Goal: Use online tool/utility: Utilize a website feature to perform a specific function

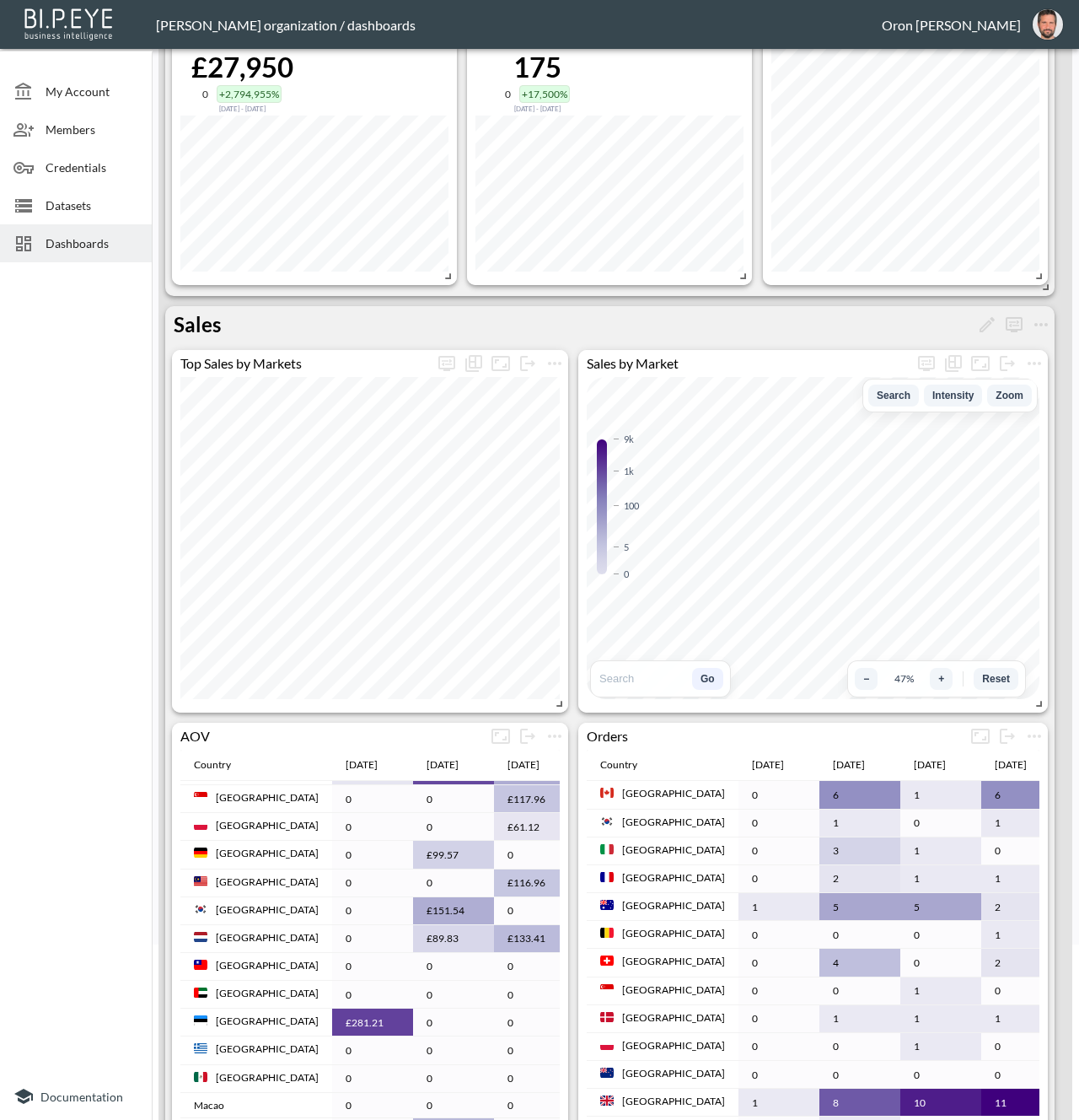
scroll to position [150, 0]
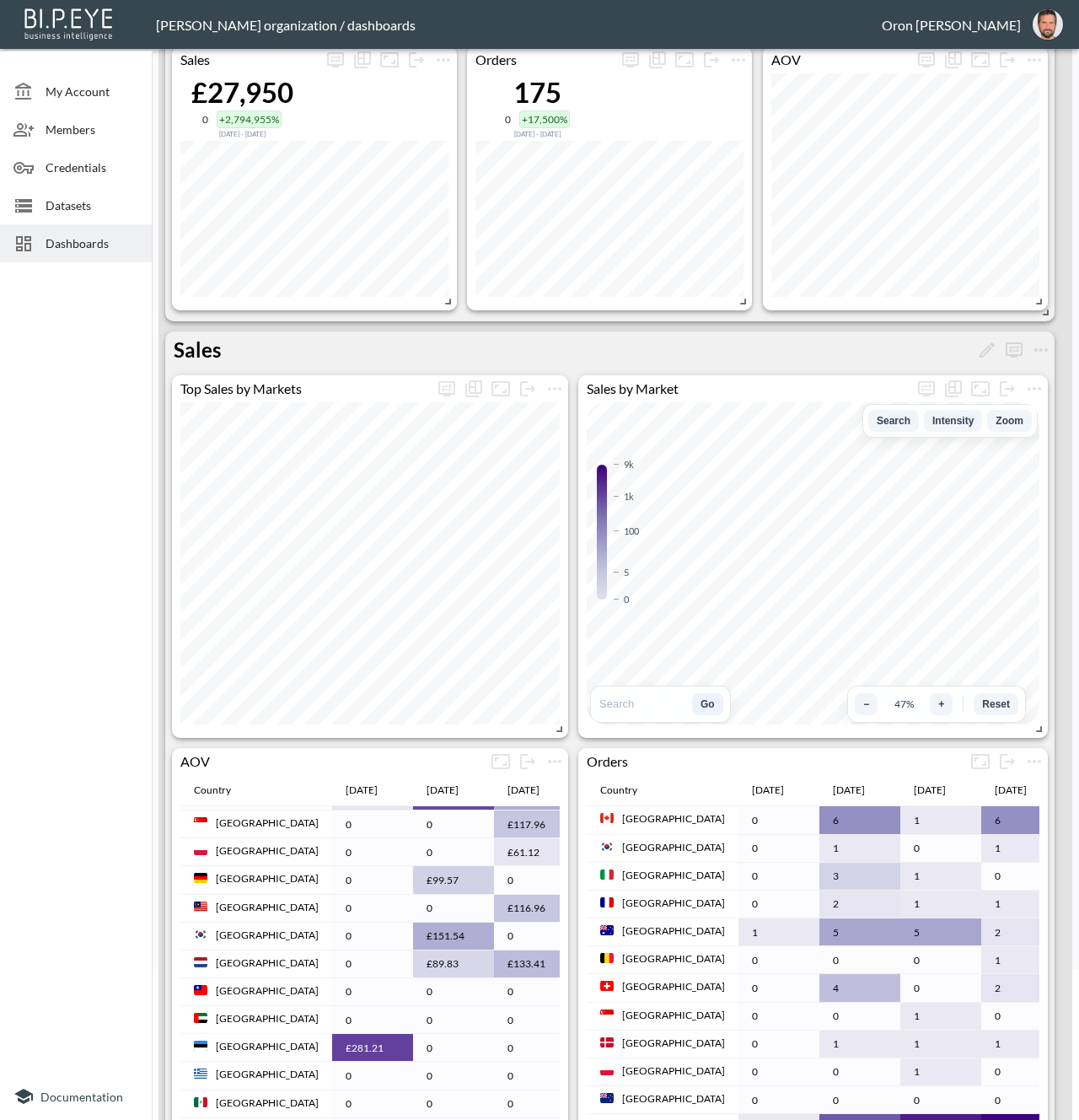
click at [549, 592] on div "Sales by Market Left-click: rotate, Mouse-wheel/middle-click: zoom, Right-click…" at bounding box center [610, 836] width 889 height 922
click at [959, 388] on icon "Show as…" at bounding box center [954, 388] width 20 height 20
click at [723, 400] on div at bounding box center [540, 560] width 1079 height 1120
click at [949, 419] on button "Intensity" at bounding box center [953, 421] width 58 height 22
drag, startPoint x: 949, startPoint y: 419, endPoint x: 904, endPoint y: 418, distance: 45.0
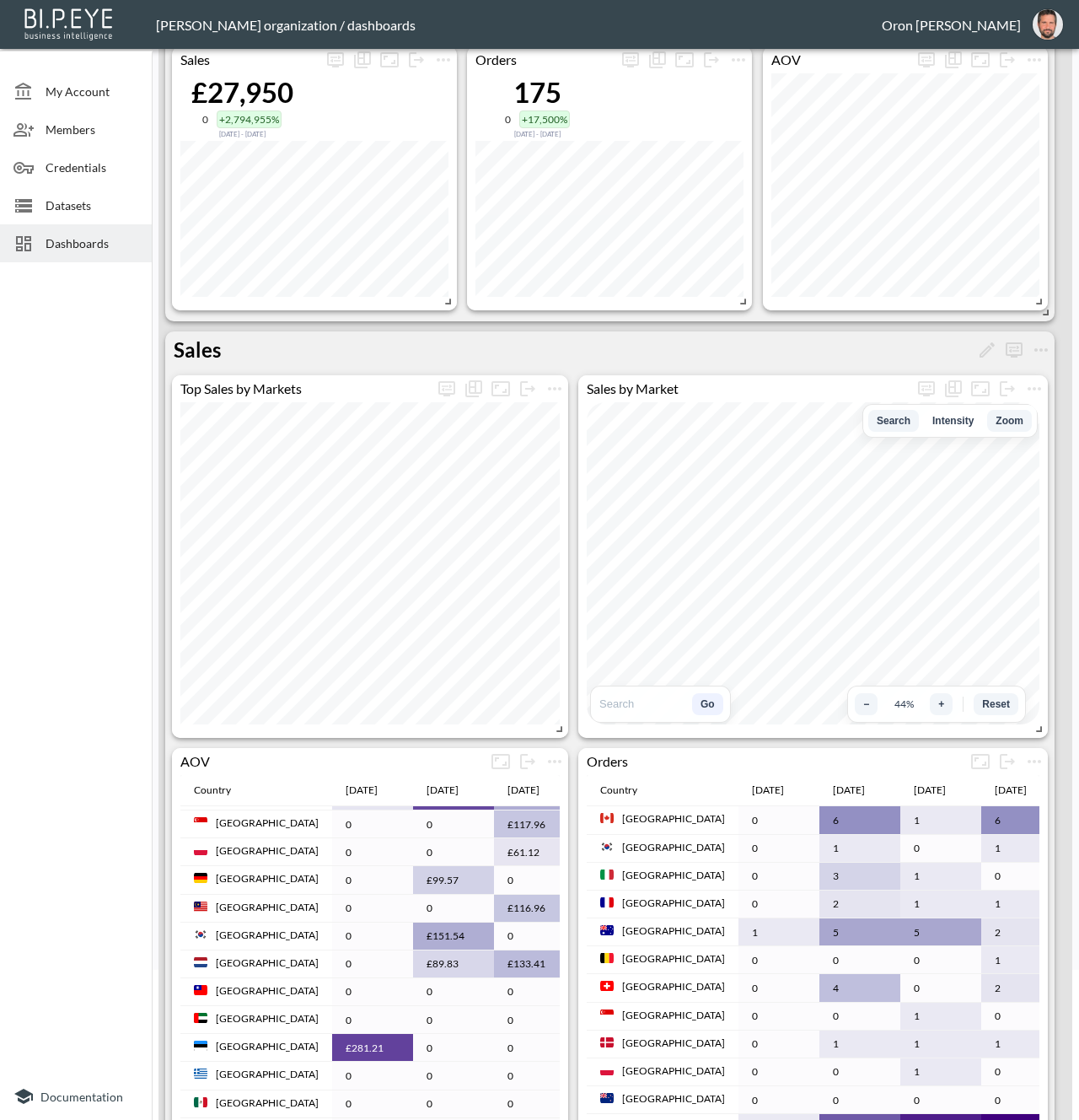
click at [949, 419] on button "Intensity" at bounding box center [953, 421] width 58 height 22
click at [900, 418] on button "Search" at bounding box center [893, 421] width 50 height 22
drag, startPoint x: 900, startPoint y: 418, endPoint x: 912, endPoint y: 416, distance: 12.2
click at [899, 418] on button "Search" at bounding box center [893, 421] width 50 height 22
click at [1000, 417] on button "Zoom" at bounding box center [1009, 421] width 44 height 22
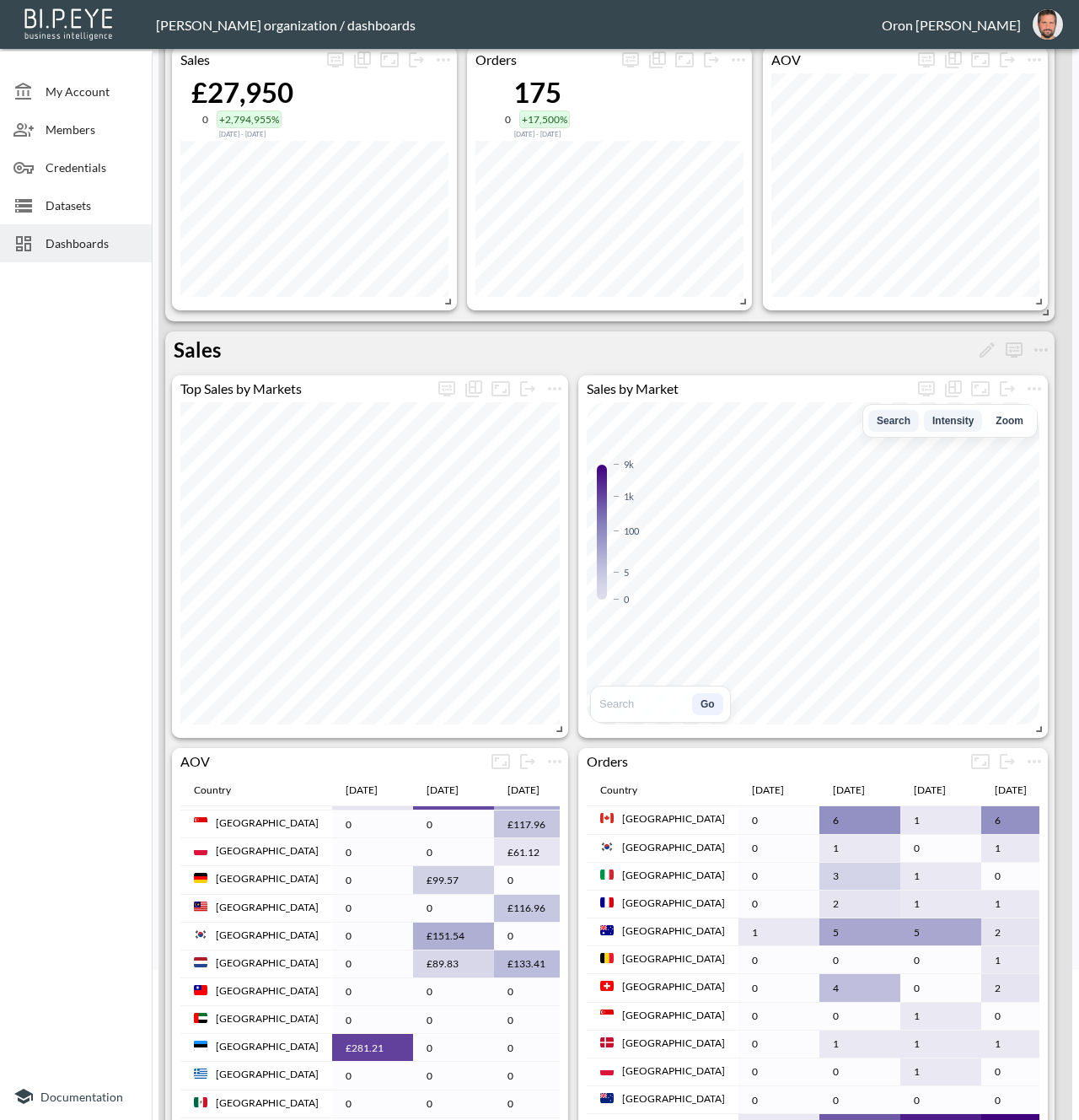
click at [1000, 417] on button "Zoom" at bounding box center [1009, 421] width 44 height 22
click at [931, 388] on icon "more" at bounding box center [927, 388] width 10 height 7
type input "26"
type input "23"
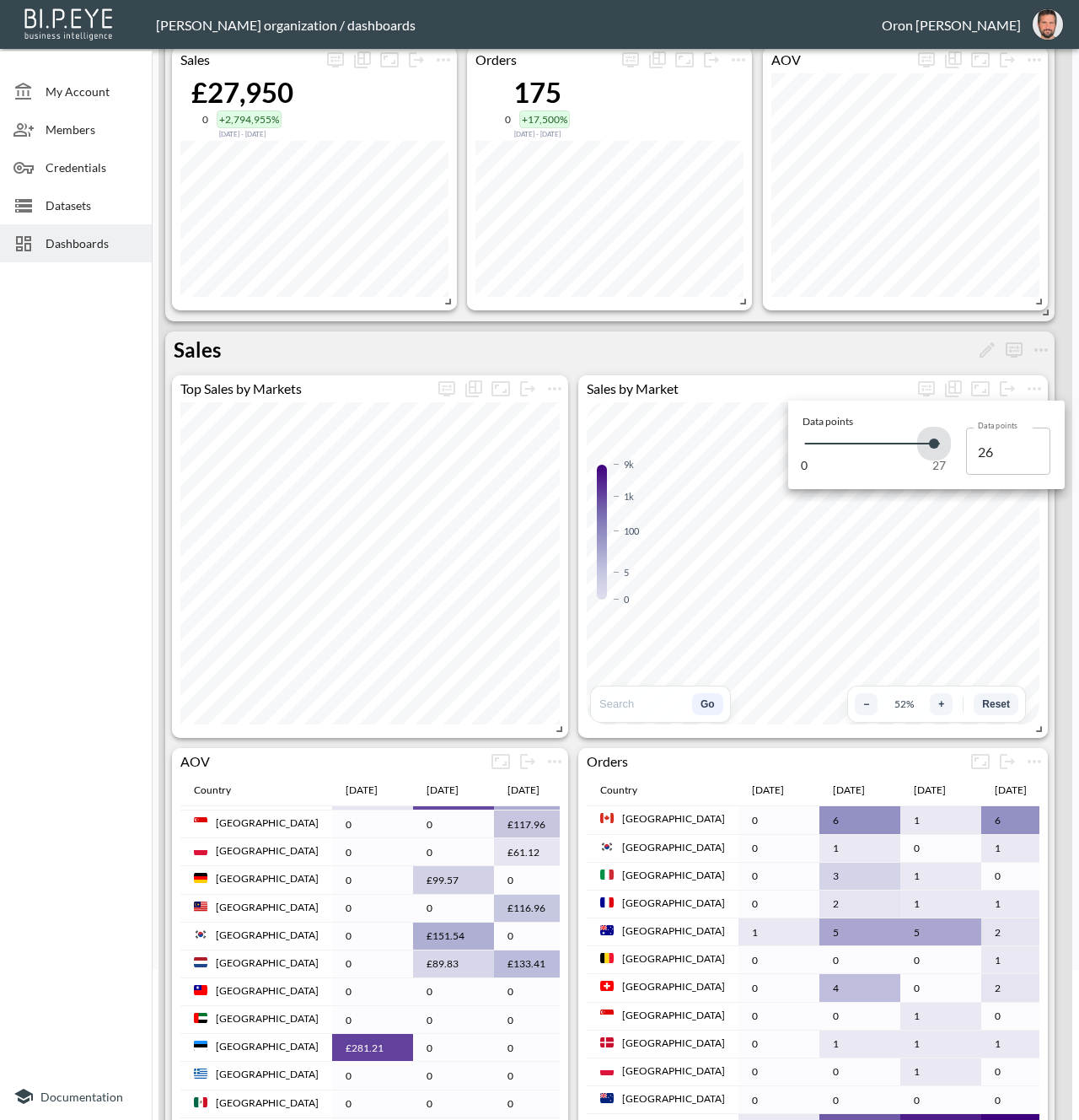
type input "23"
type input "21"
type input "20"
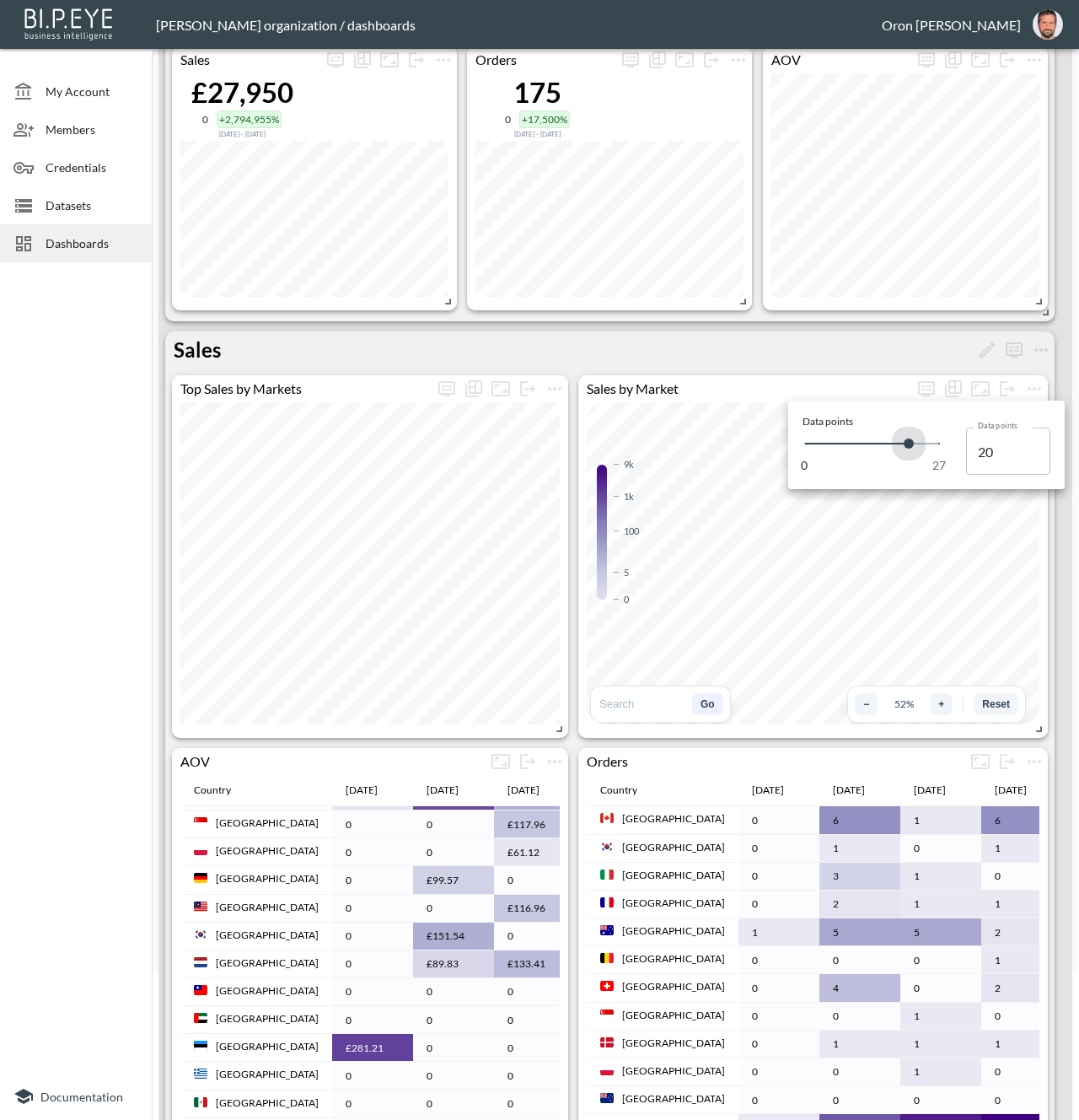
type input "19"
type input "18"
type input "15"
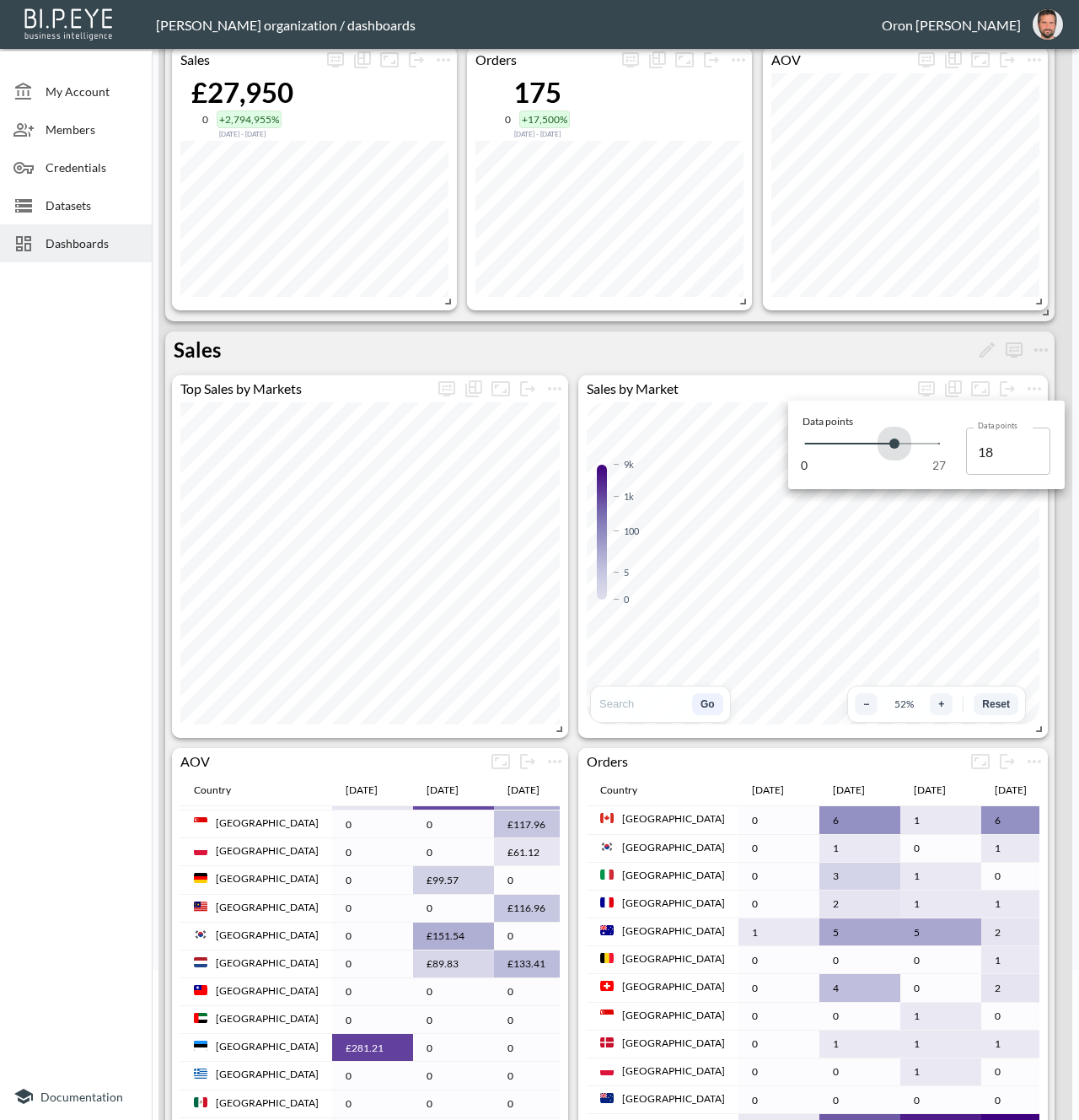
type input "15"
type input "14"
type input "12"
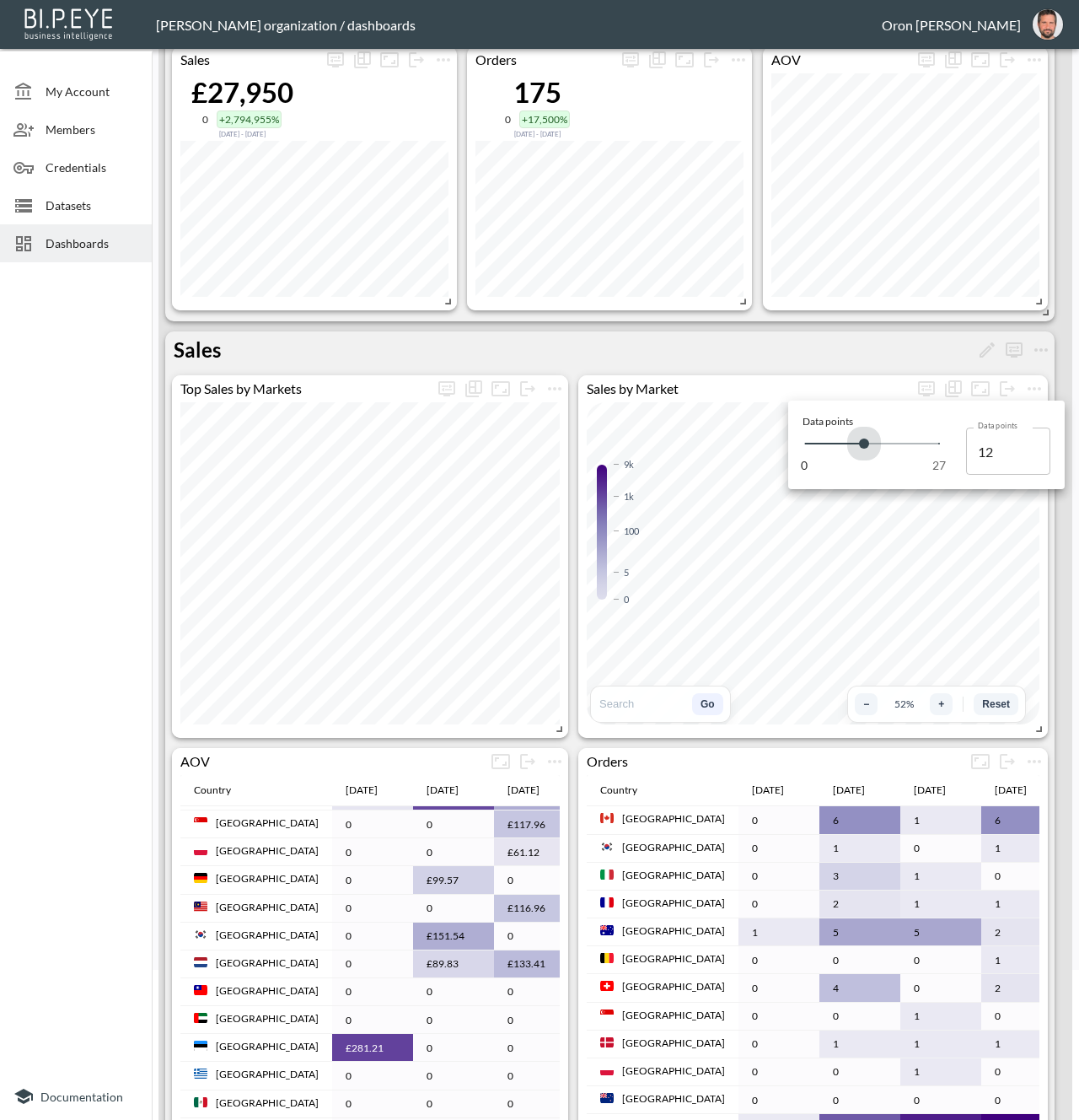
type input "11"
type input "10"
type input "9"
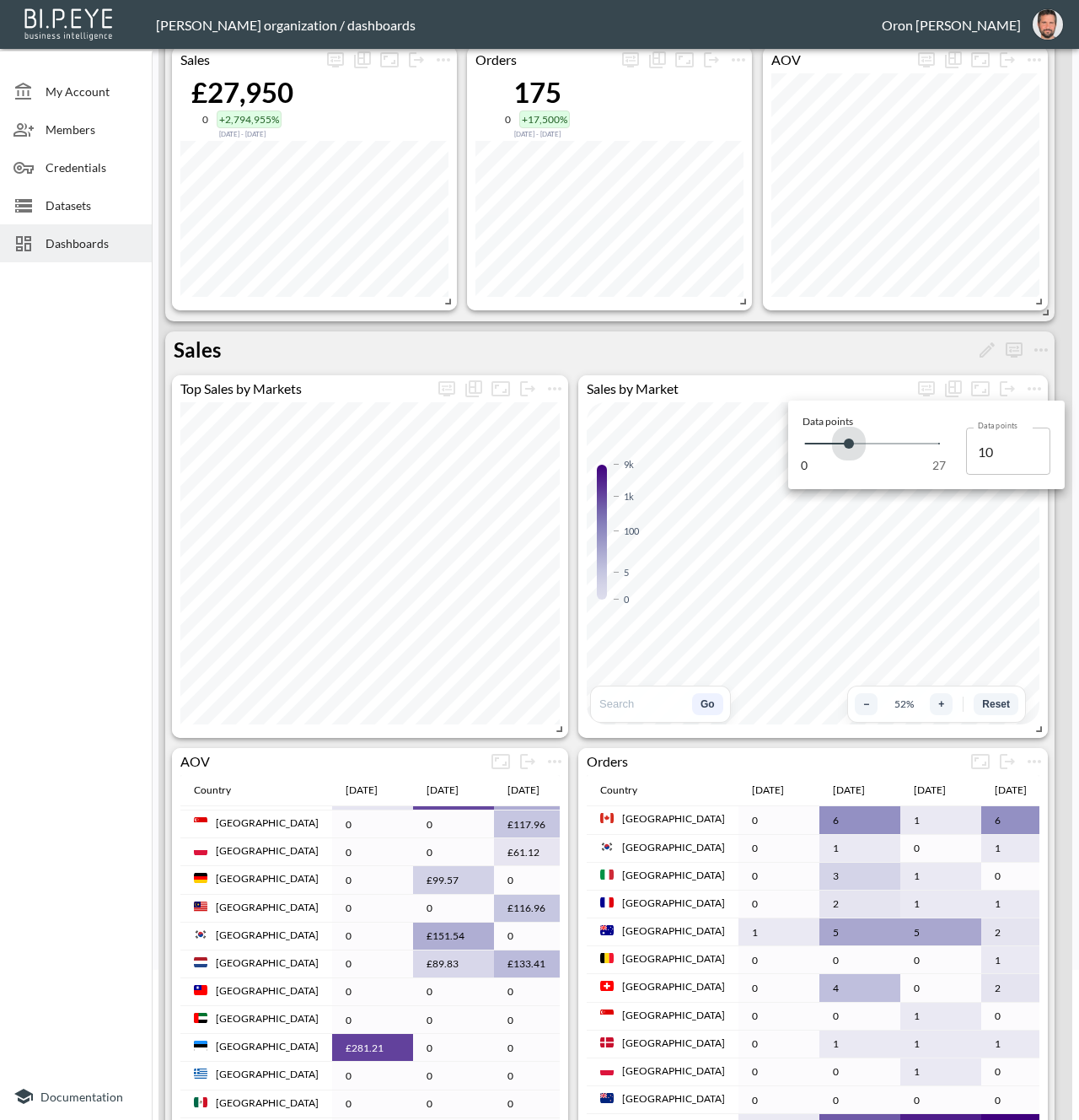
type input "9"
type input "8"
type input "7"
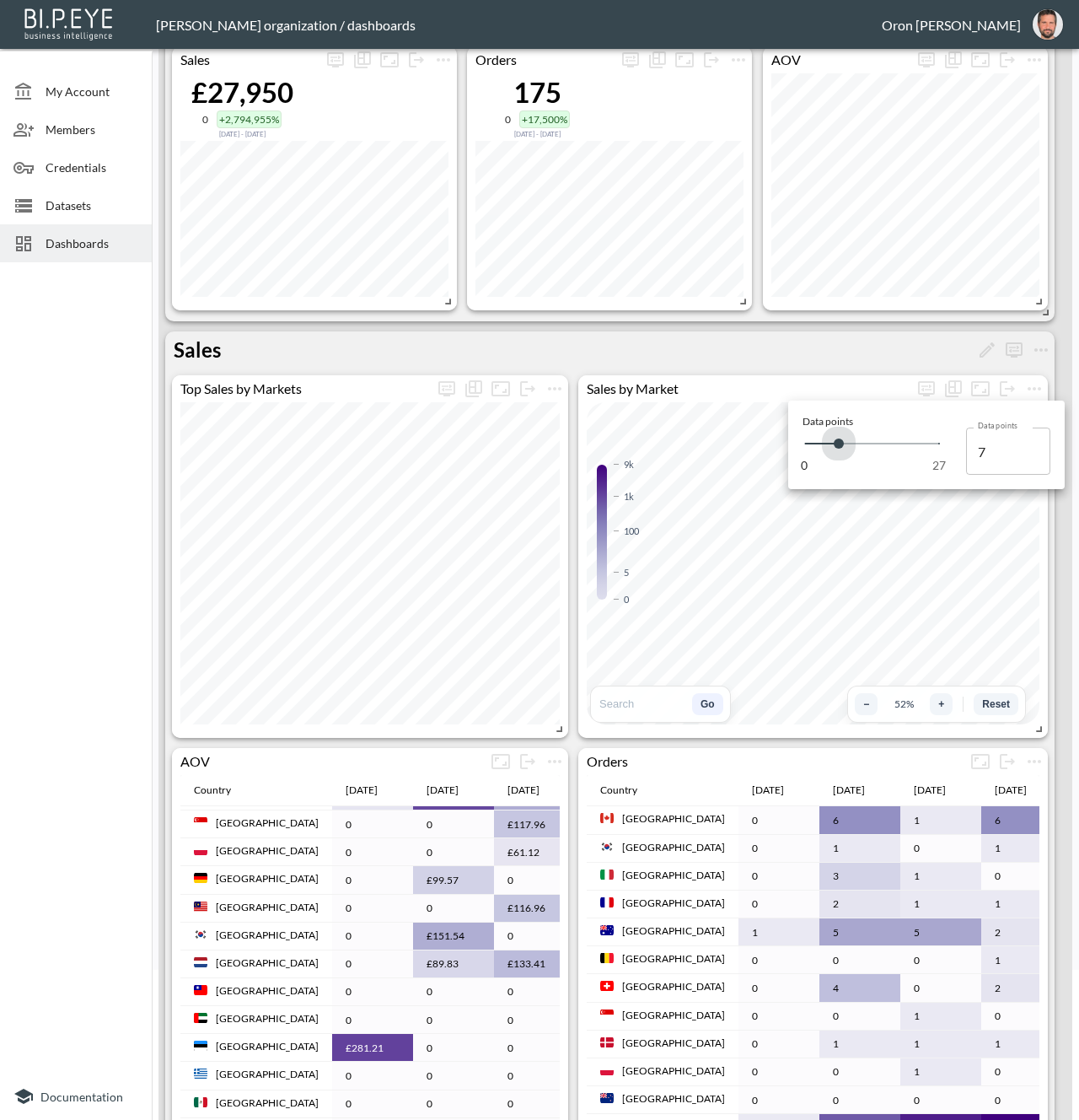
type input "6"
type input "5"
type input "4"
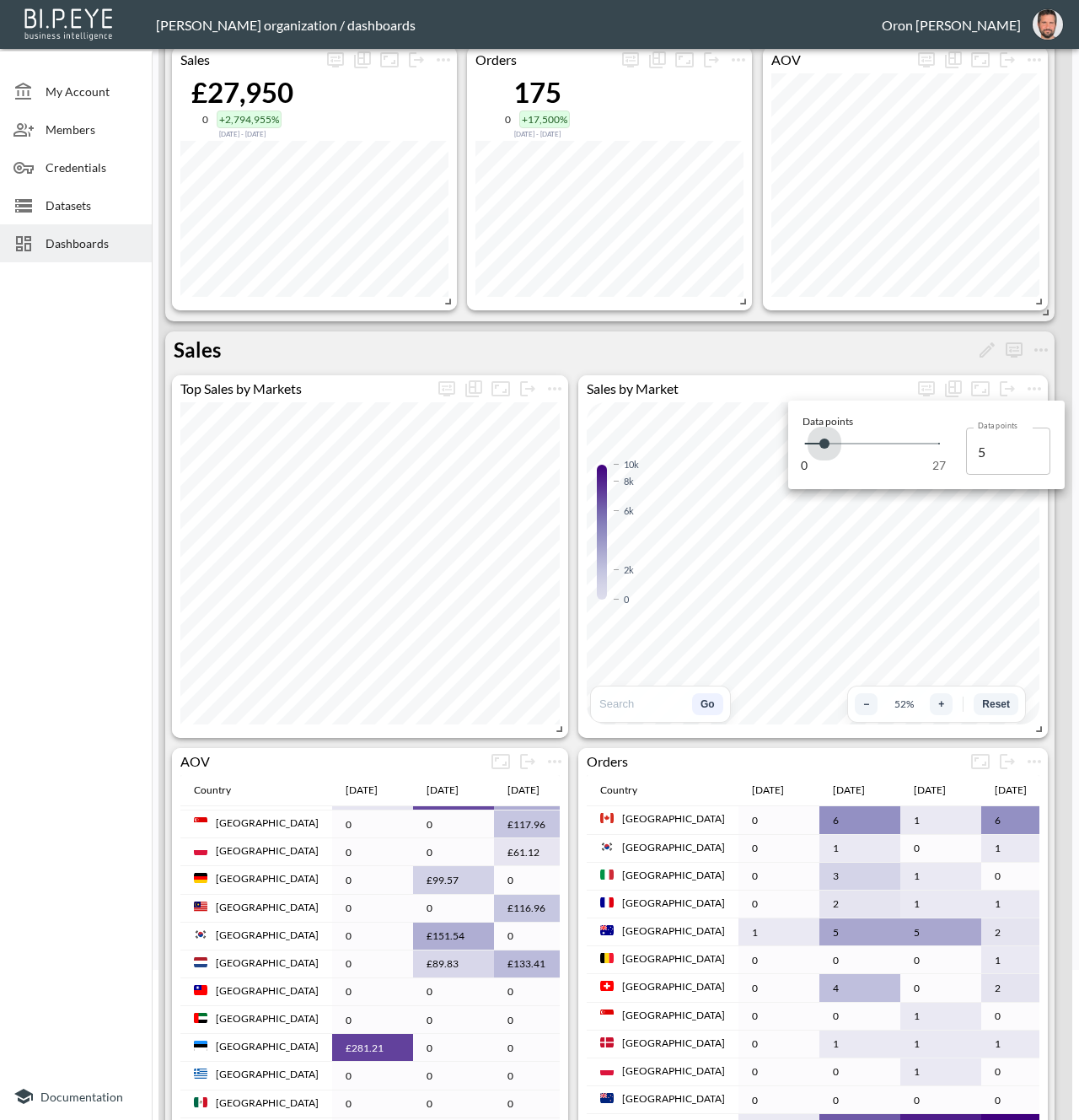
type input "4"
type input "3"
type input "2"
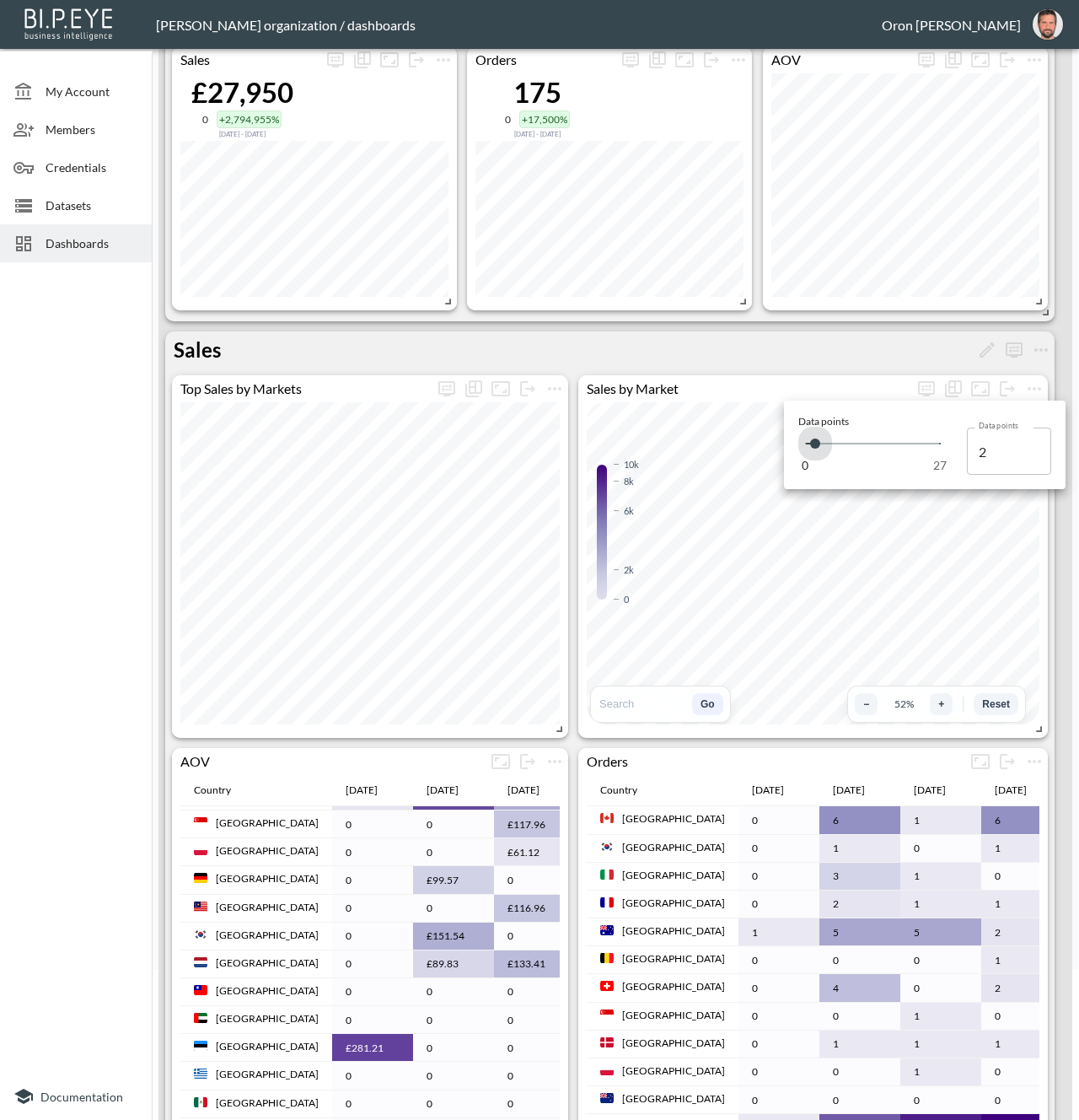
type input "1"
type input "0"
type input "6"
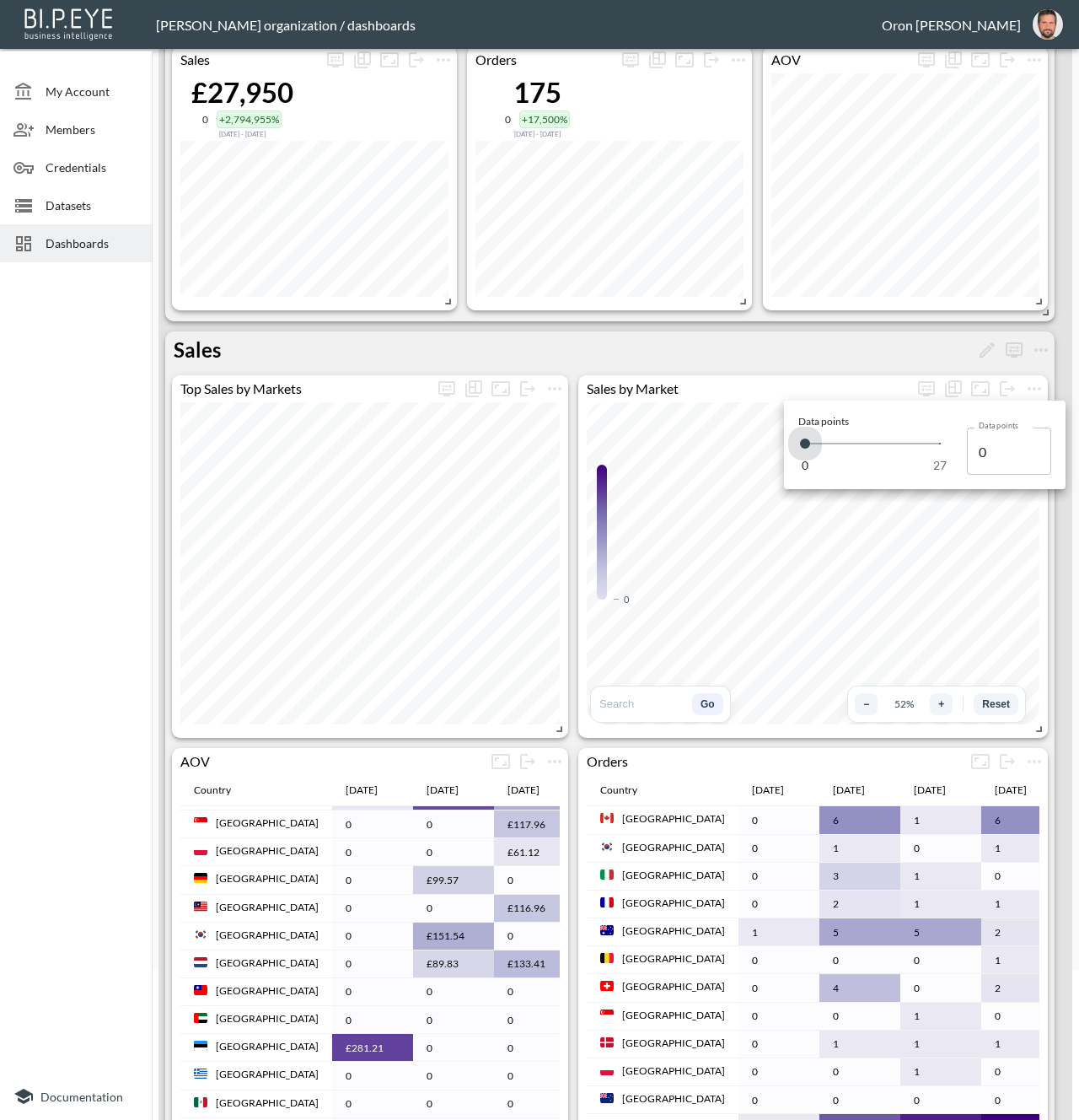
type input "6"
type input "14"
type input "20"
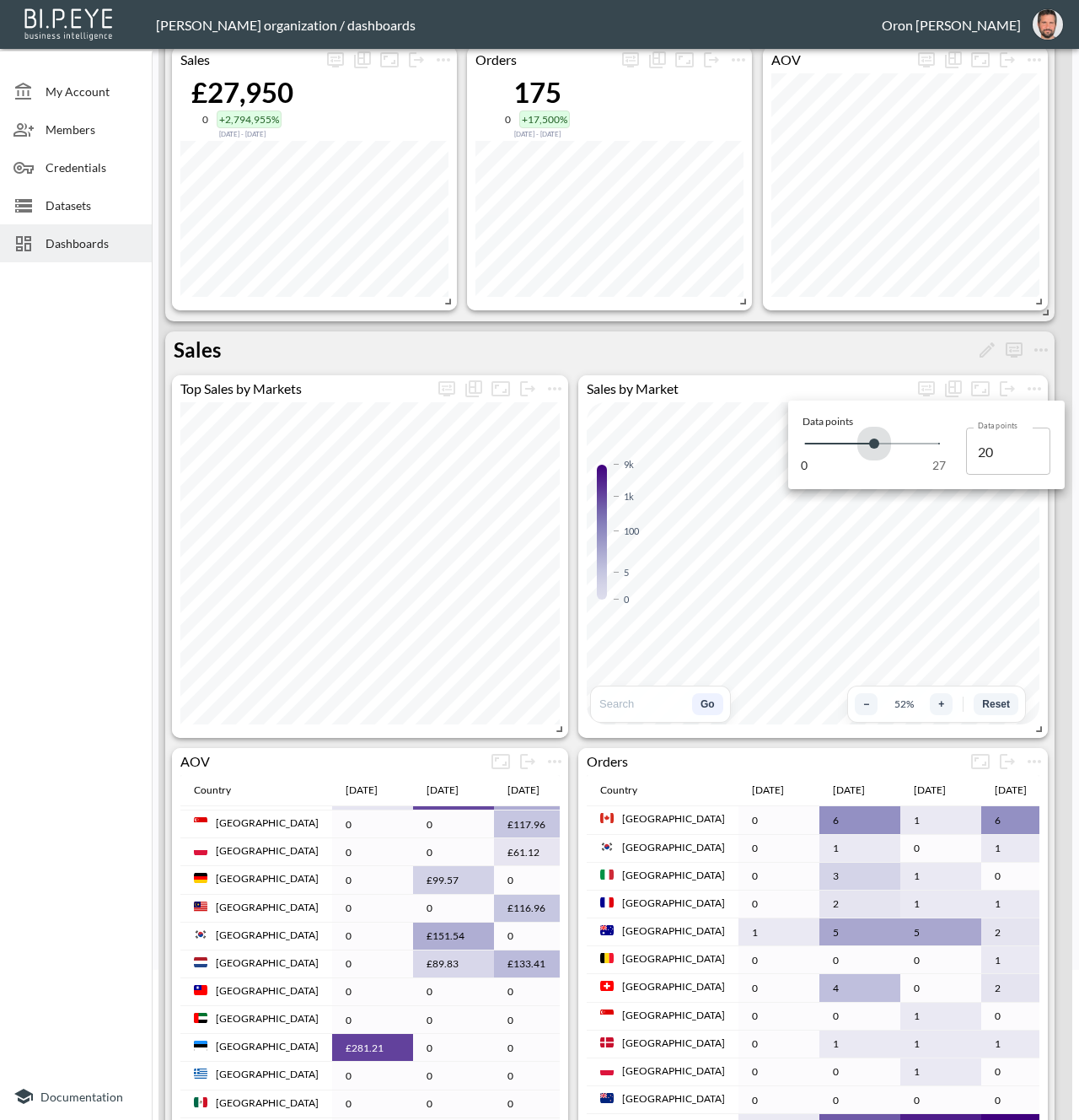
type input "21"
type input "24"
type input "26"
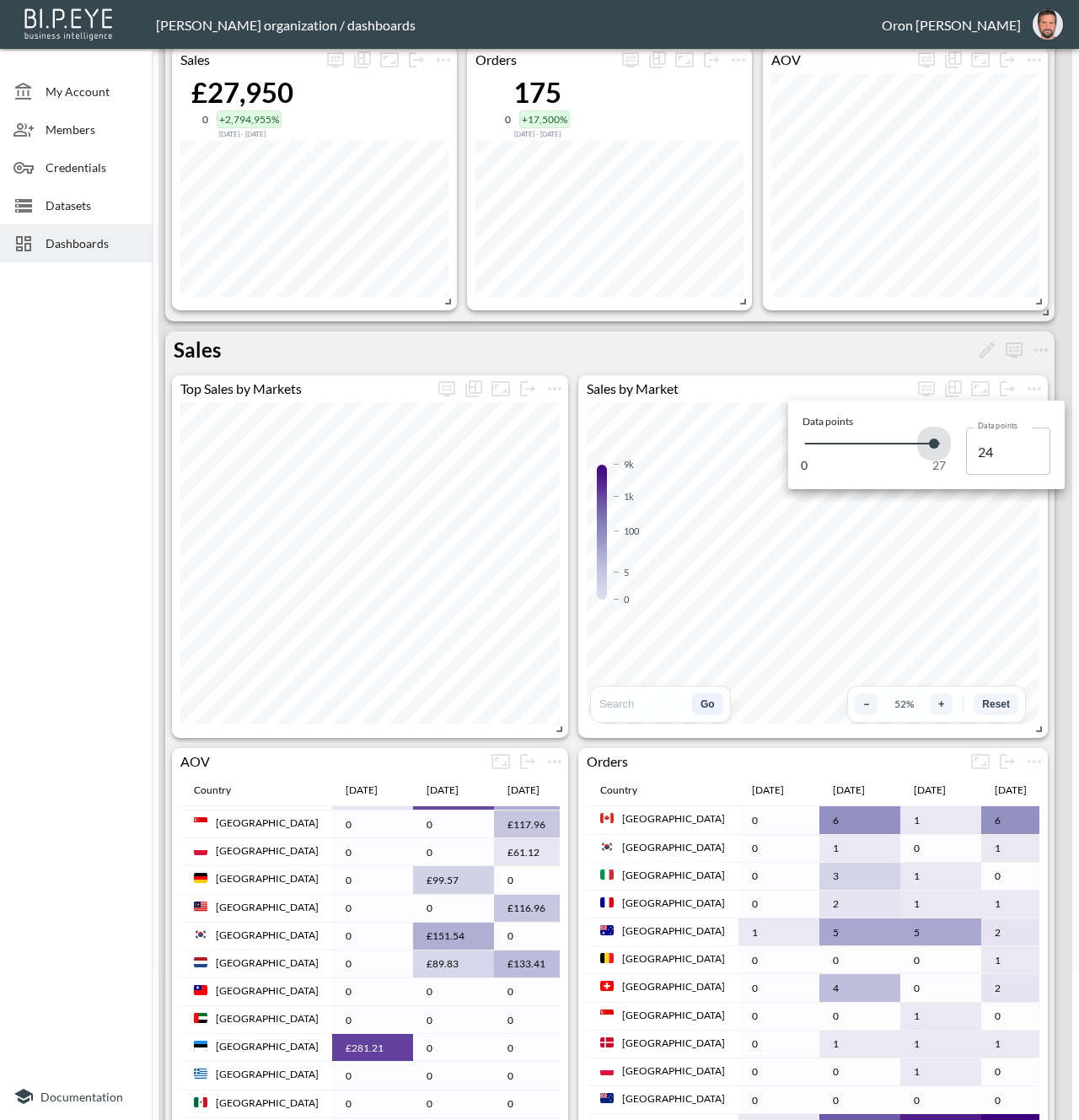
type input "26"
type input "27"
drag, startPoint x: 934, startPoint y: 442, endPoint x: 963, endPoint y: 439, distance: 29.2
click at [963, 439] on div "0 27" at bounding box center [884, 452] width 164 height 46
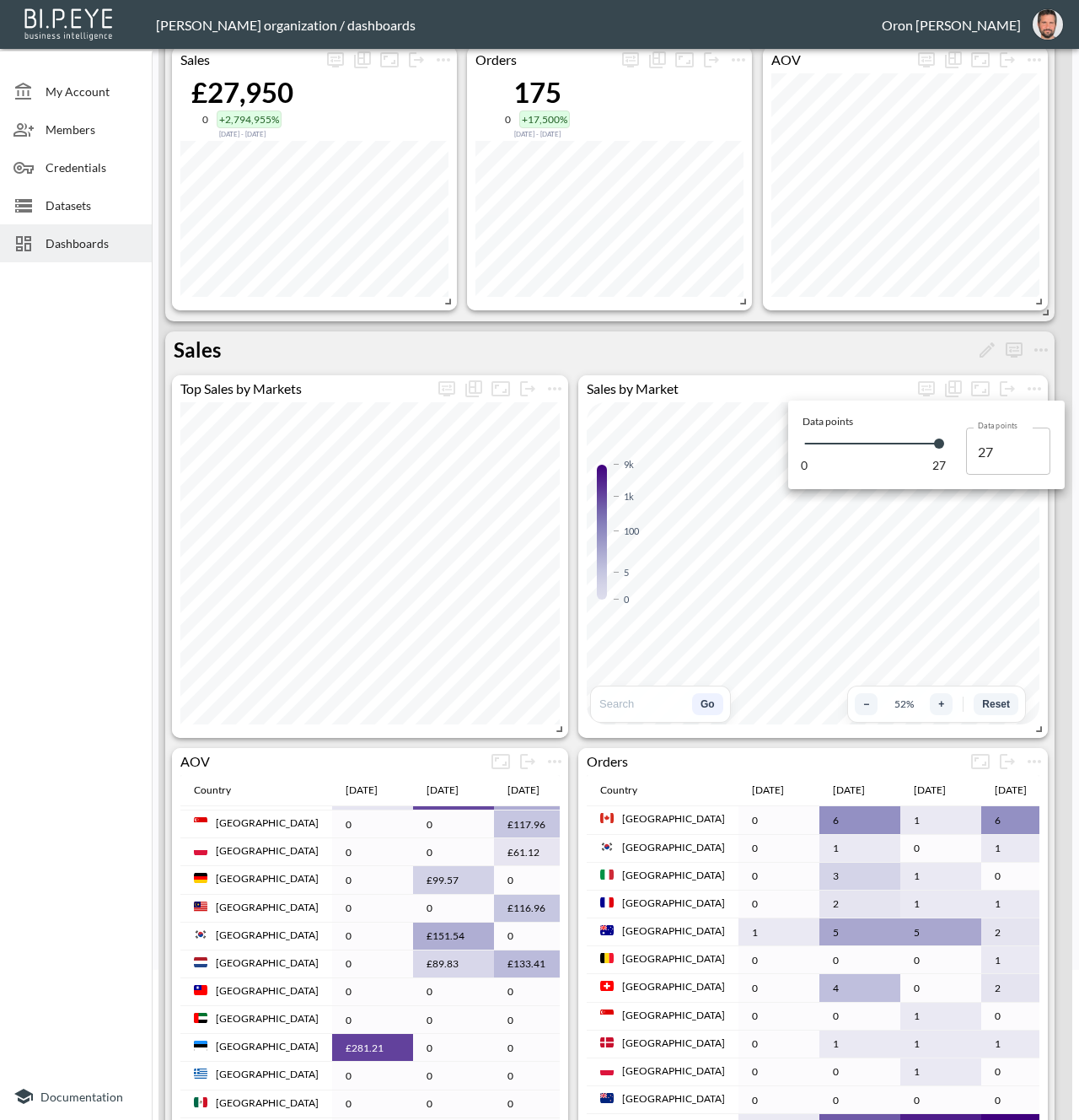
click at [848, 386] on div at bounding box center [540, 560] width 1079 height 1120
click at [953, 388] on icon "Show as…" at bounding box center [954, 388] width 20 height 20
click at [942, 419] on span "Map Chart" at bounding box center [922, 422] width 63 height 20
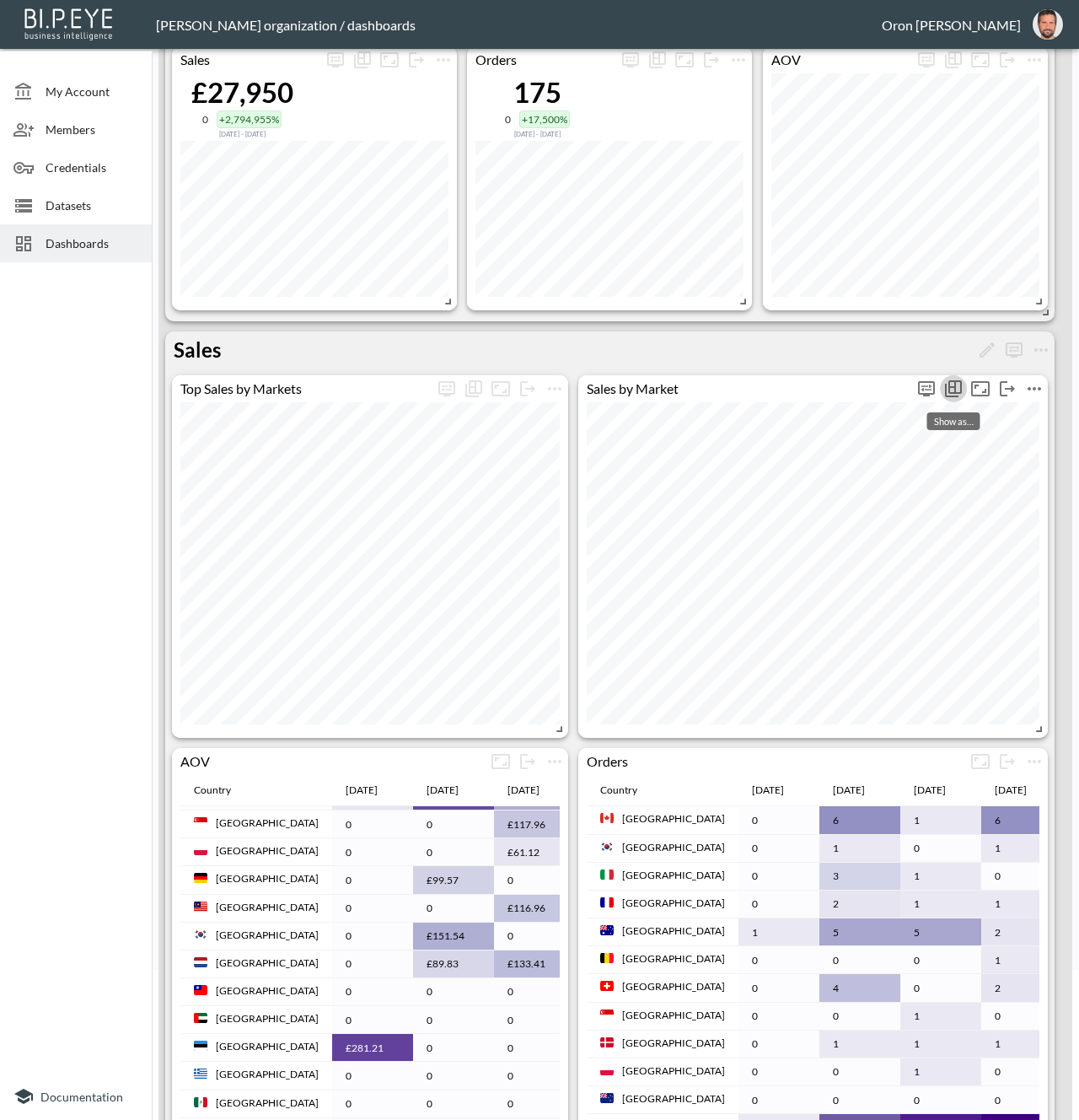
click at [949, 384] on icon "Show as…" at bounding box center [955, 388] width 14 height 14
click at [915, 415] on span "World 3d Chart" at bounding box center [907, 422] width 91 height 20
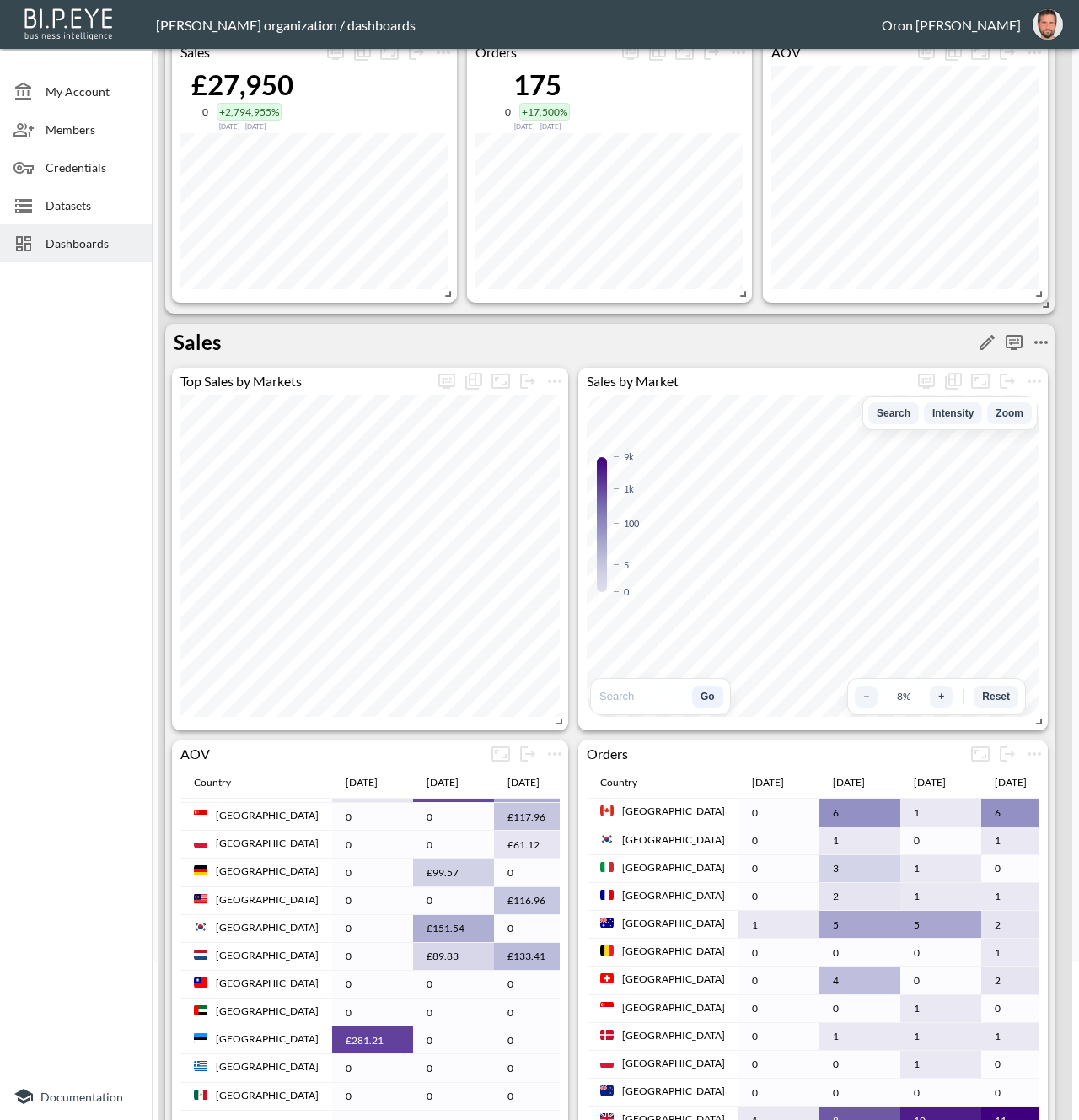
click at [766, 325] on div "Sales" at bounding box center [610, 346] width 889 height 43
